Goal: Browse casually

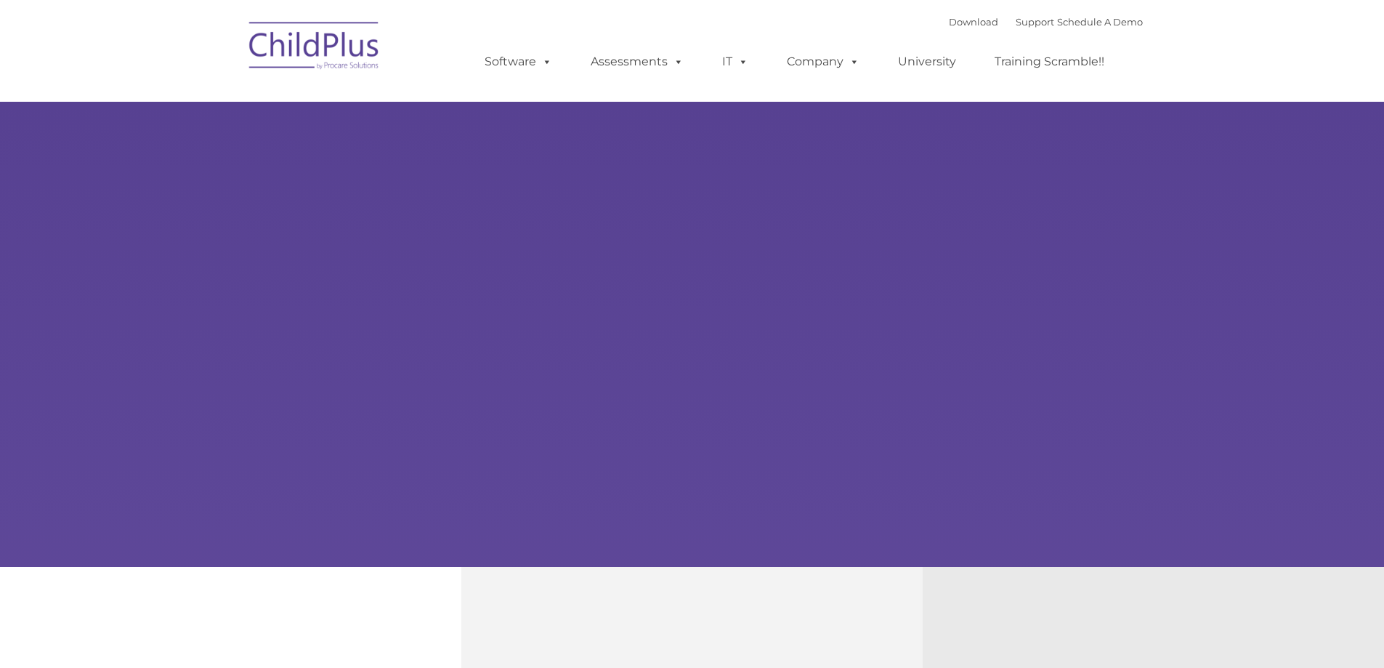
type input ""
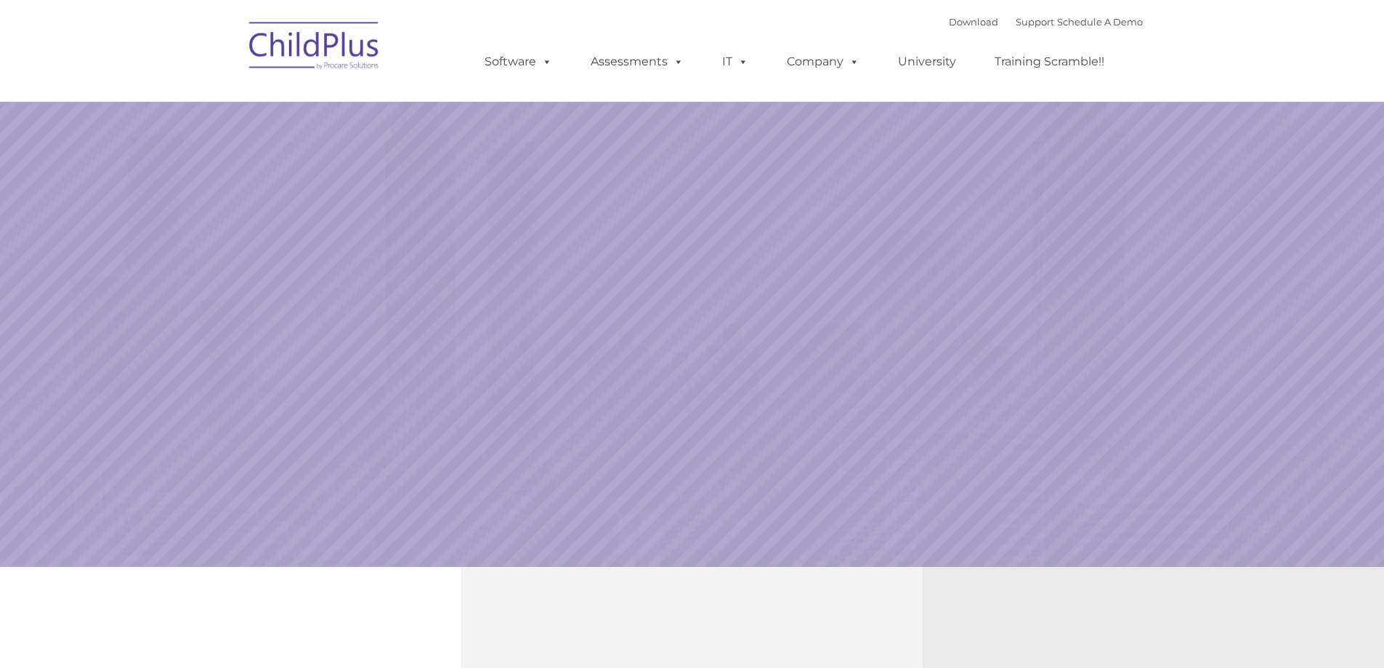
select select "MEDIUM"
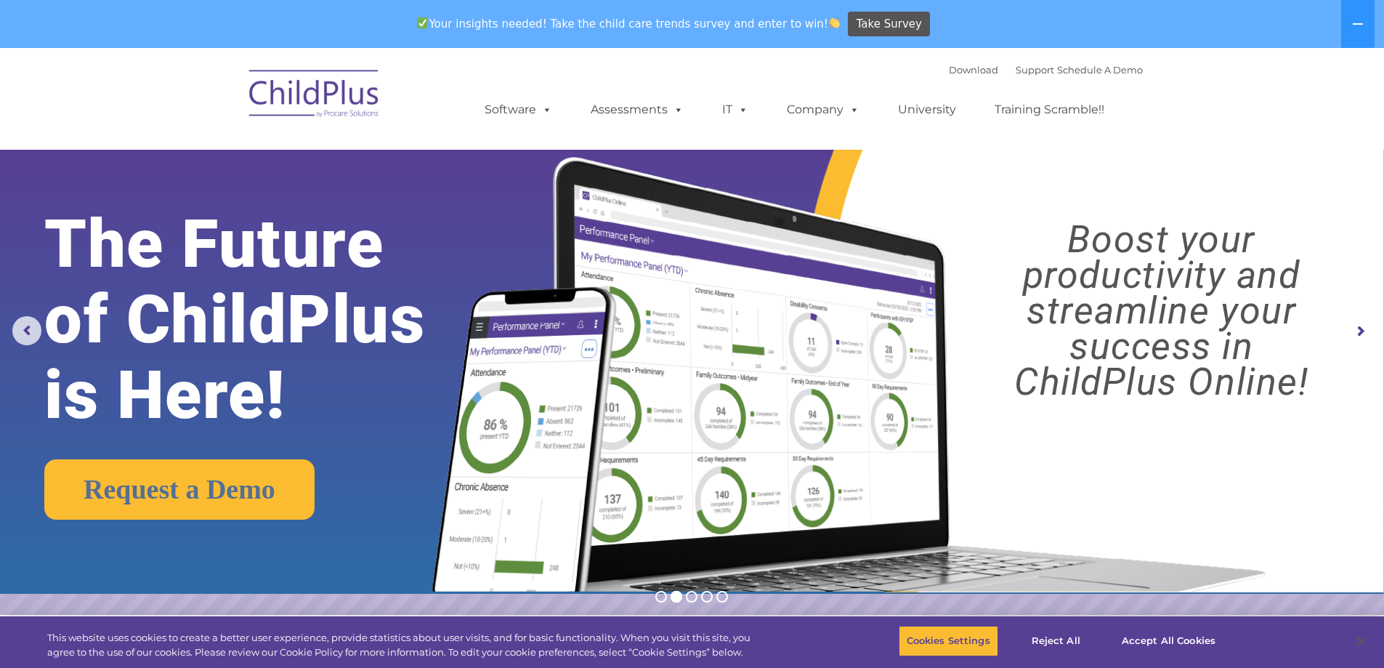
click at [1001, 174] on img at bounding box center [844, 356] width 868 height 470
drag, startPoint x: 996, startPoint y: 163, endPoint x: 984, endPoint y: 131, distance: 34.3
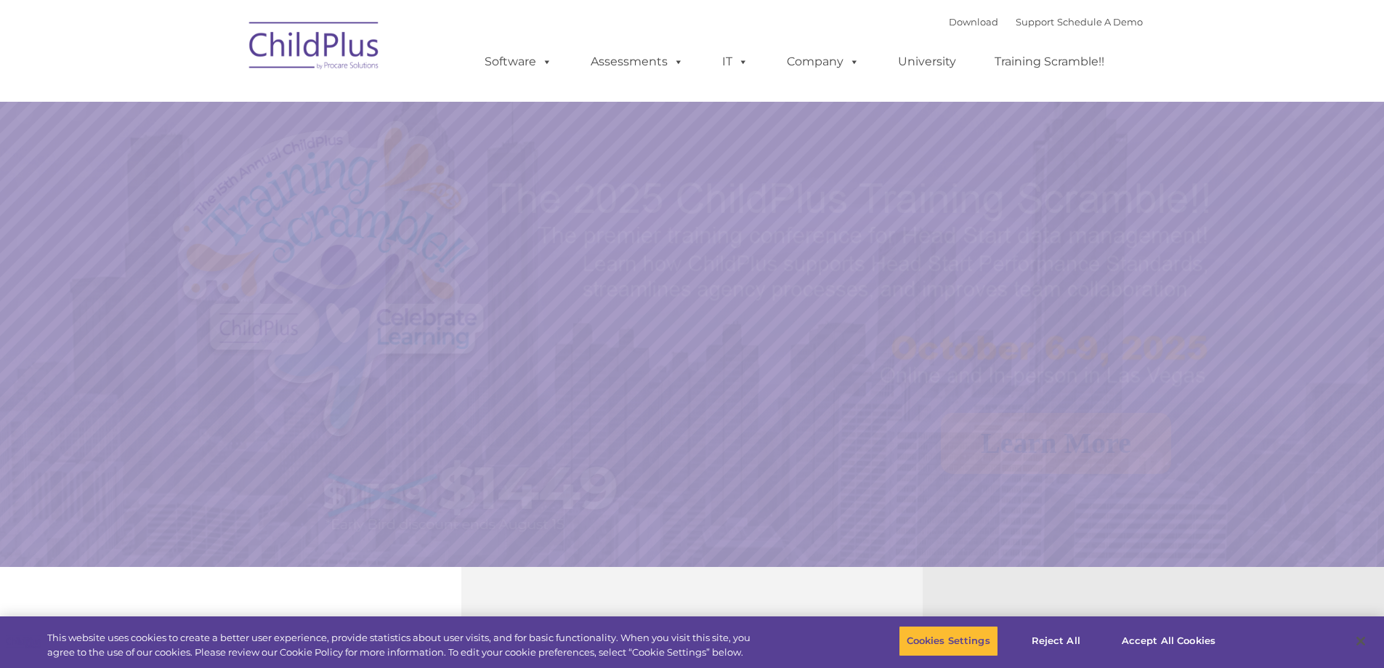
select select "MEDIUM"
